Goal: Task Accomplishment & Management: Manage account settings

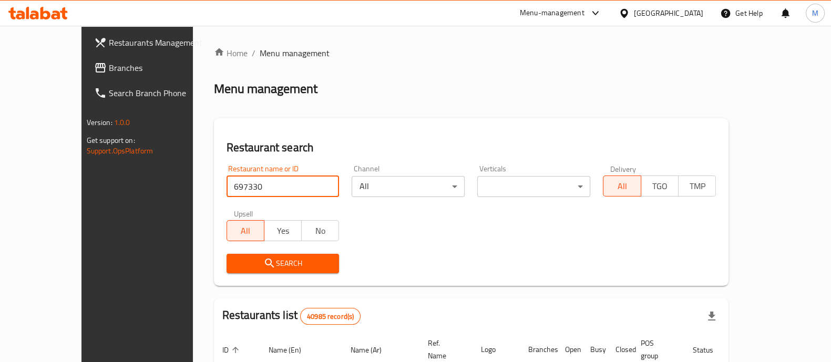
type input "697330"
click button "Search" at bounding box center [283, 263] width 113 height 19
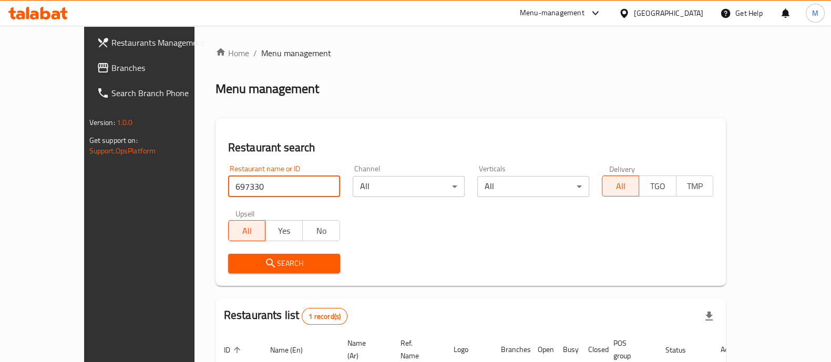
scroll to position [86, 0]
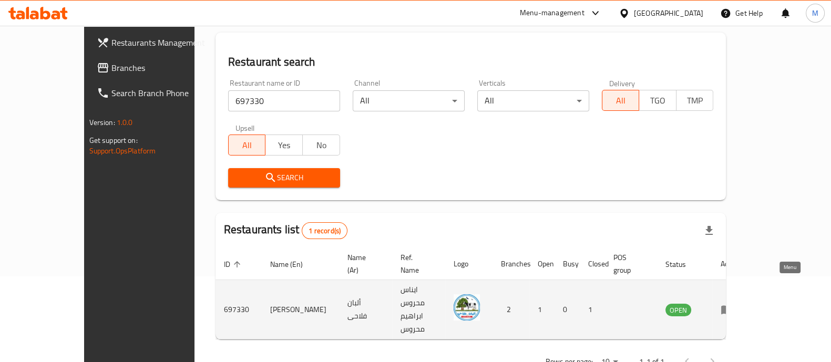
click at [733, 306] on icon "enhanced table" at bounding box center [727, 310] width 12 height 9
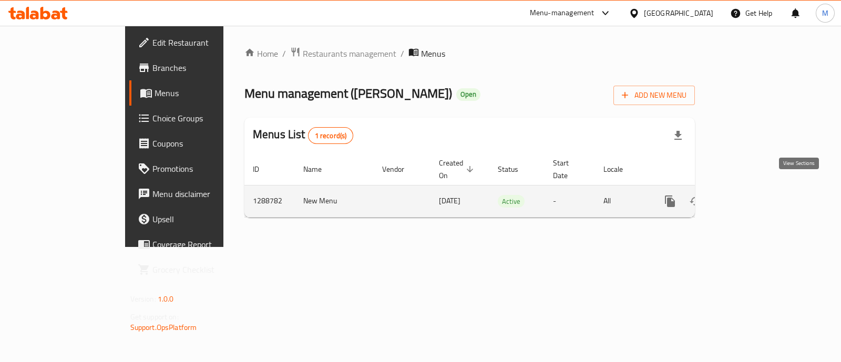
click at [752, 195] on icon "enhanced table" at bounding box center [746, 201] width 13 height 13
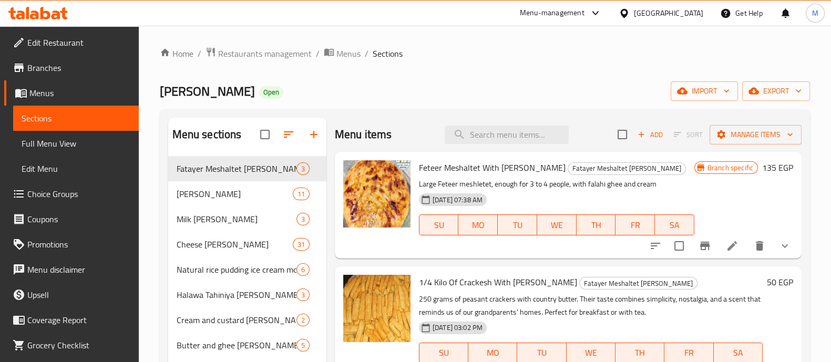
click at [68, 40] on span "Edit Restaurant" at bounding box center [78, 42] width 103 height 13
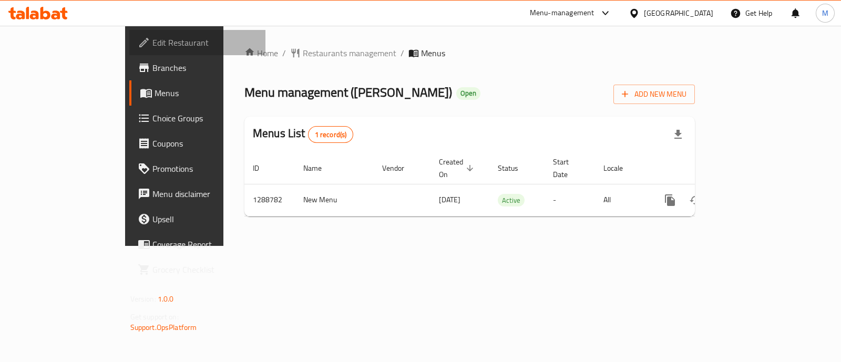
click at [152, 39] on span "Edit Restaurant" at bounding box center [204, 42] width 105 height 13
